Goal: Task Accomplishment & Management: Manage account settings

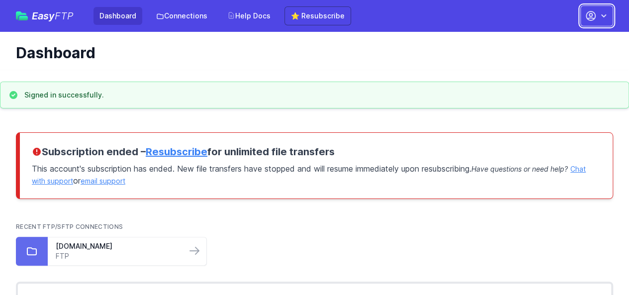
click at [601, 18] on icon "button" at bounding box center [604, 16] width 10 height 10
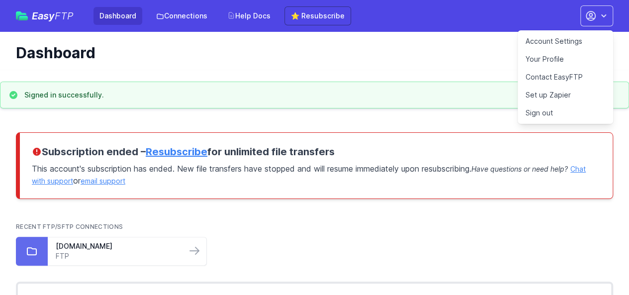
click at [557, 42] on link "Account Settings" at bounding box center [566, 41] width 96 height 18
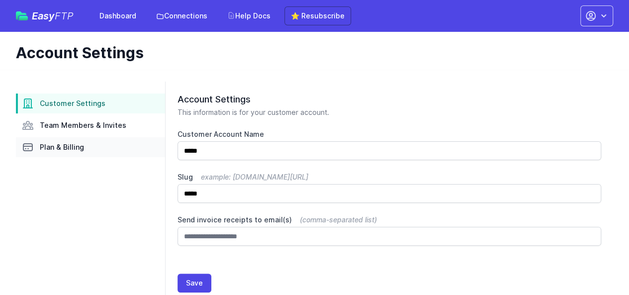
click at [70, 150] on span "Plan & Billing" at bounding box center [62, 147] width 44 height 10
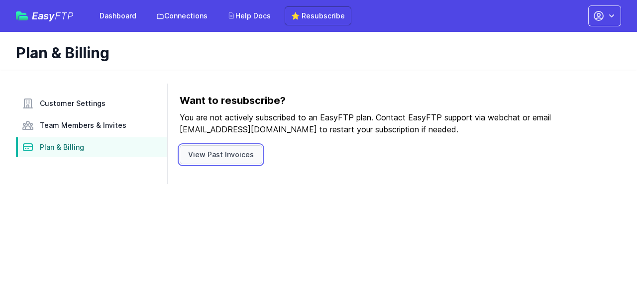
click at [226, 159] on link "View Past Invoices" at bounding box center [221, 154] width 83 height 19
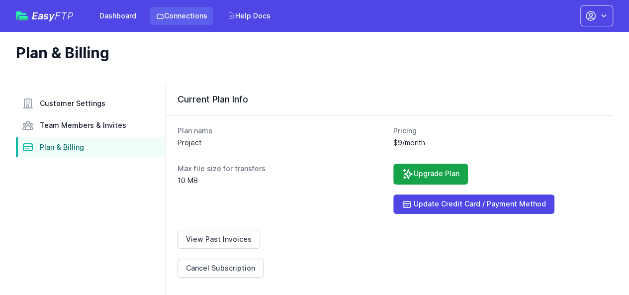
click at [179, 18] on link "Connections" at bounding box center [181, 16] width 63 height 18
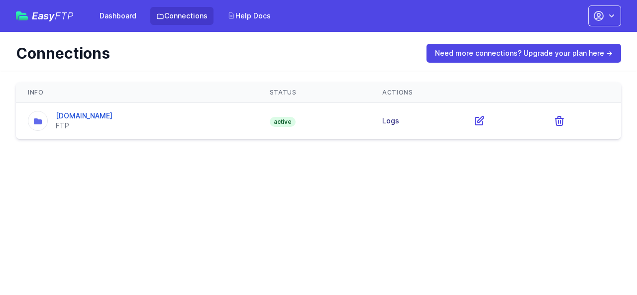
click at [399, 119] on link "Logs" at bounding box center [390, 120] width 17 height 8
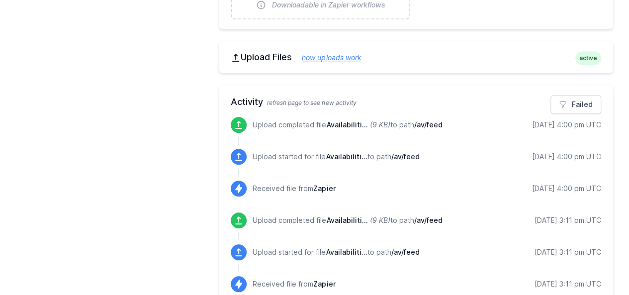
scroll to position [348, 0]
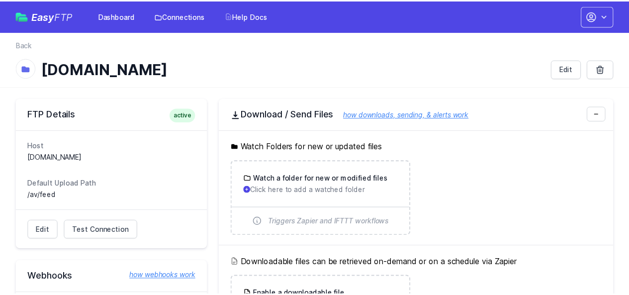
scroll to position [348, 0]
